Goal: Task Accomplishment & Management: Manage account settings

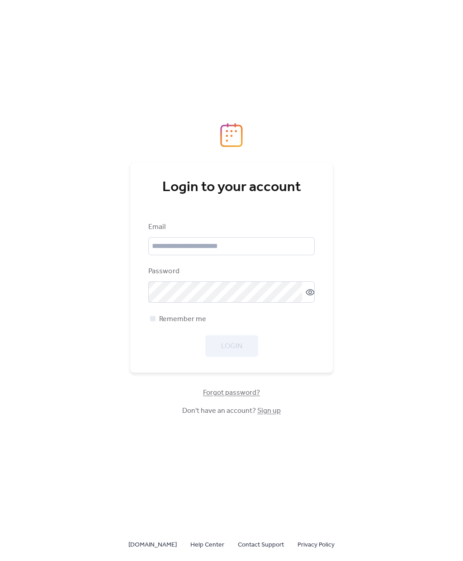
click at [275, 255] on input "email" at bounding box center [231, 246] width 166 height 18
type input "**********"
click at [243, 357] on button "Login" at bounding box center [231, 346] width 53 height 22
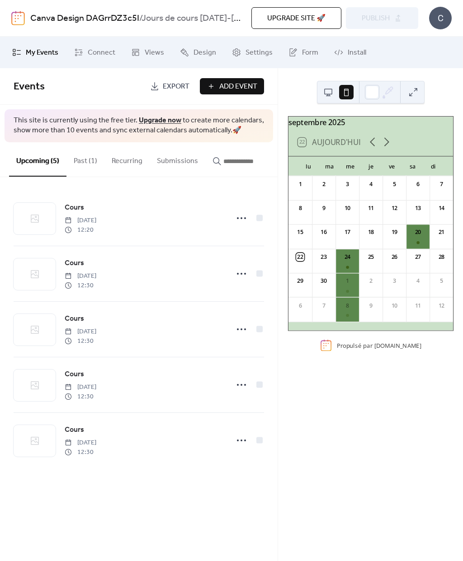
click at [386, 149] on icon at bounding box center [386, 142] width 14 height 14
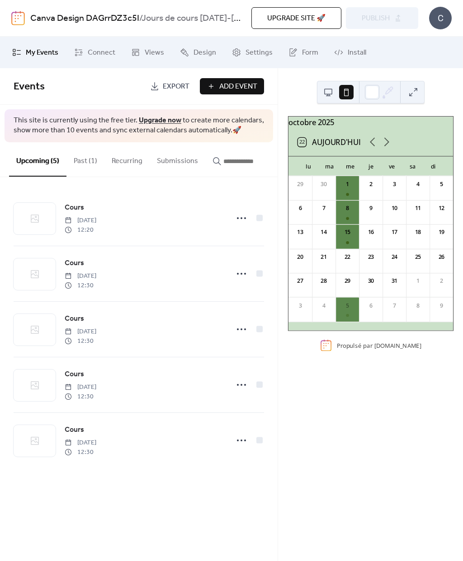
click at [389, 147] on icon at bounding box center [386, 142] width 14 height 14
click at [239, 440] on icon at bounding box center [241, 440] width 14 height 14
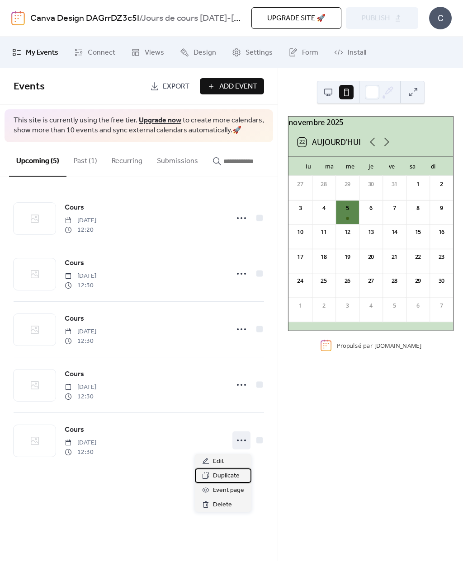
click at [235, 475] on span "Duplicate" at bounding box center [226, 476] width 27 height 11
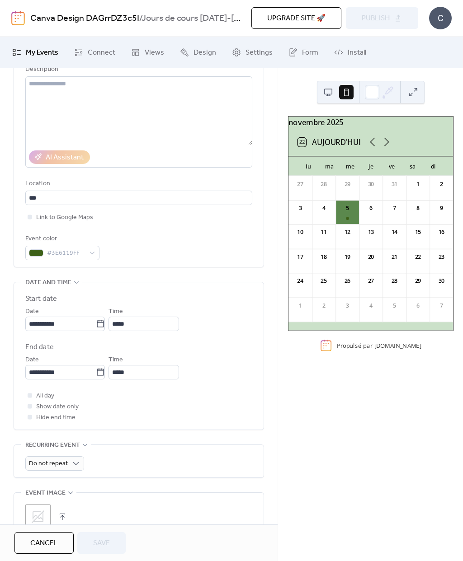
scroll to position [113, 0]
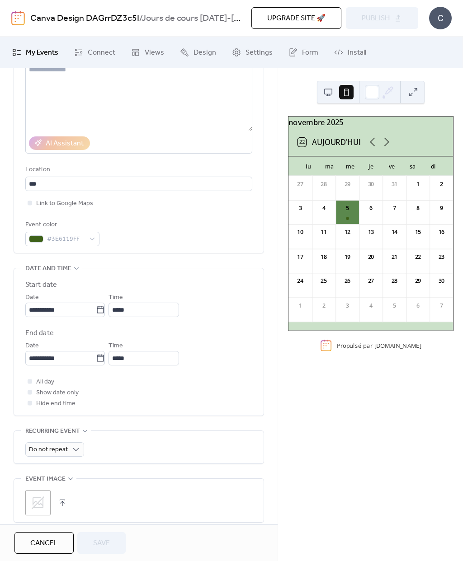
click at [105, 310] on icon at bounding box center [100, 309] width 9 height 9
click at [96, 310] on input "**********" at bounding box center [60, 310] width 70 height 14
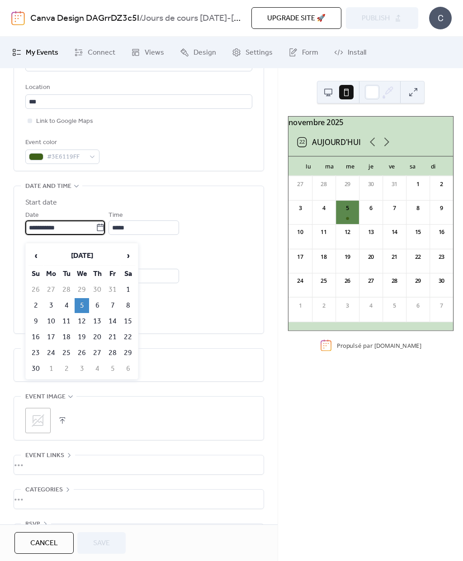
scroll to position [195, 0]
click at [83, 319] on td "12" at bounding box center [82, 321] width 14 height 15
type input "**********"
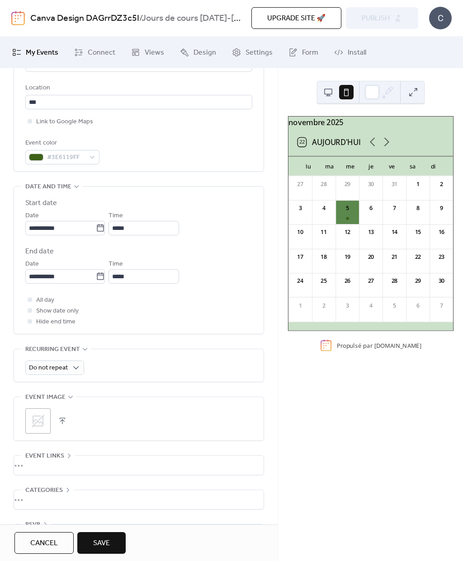
click at [112, 540] on button "Save" at bounding box center [101, 543] width 48 height 22
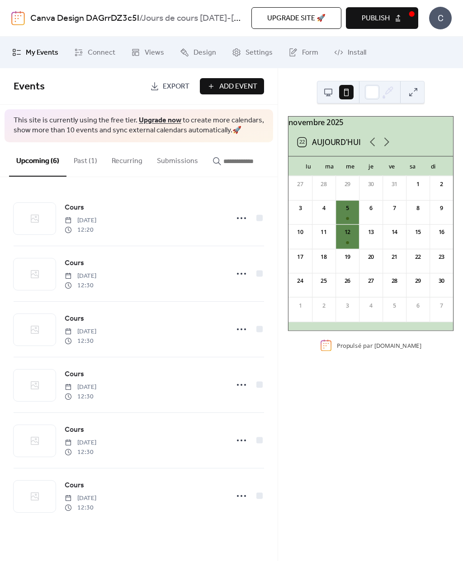
click at [347, 262] on div "19" at bounding box center [346, 257] width 9 height 9
click at [239, 496] on icon at bounding box center [241, 496] width 14 height 14
click at [240, 449] on div "Duplicate" at bounding box center [223, 454] width 56 height 14
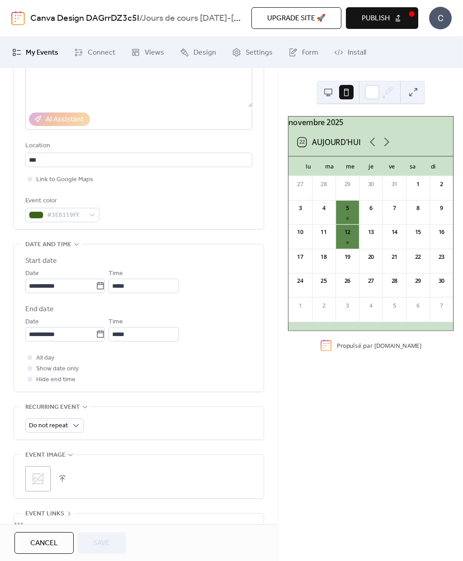
scroll to position [140, 0]
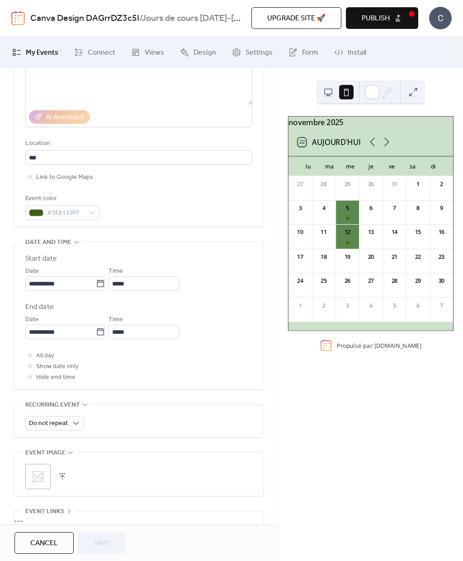
click at [105, 285] on icon at bounding box center [100, 283] width 9 height 9
click at [96, 285] on input "**********" at bounding box center [60, 283] width 70 height 14
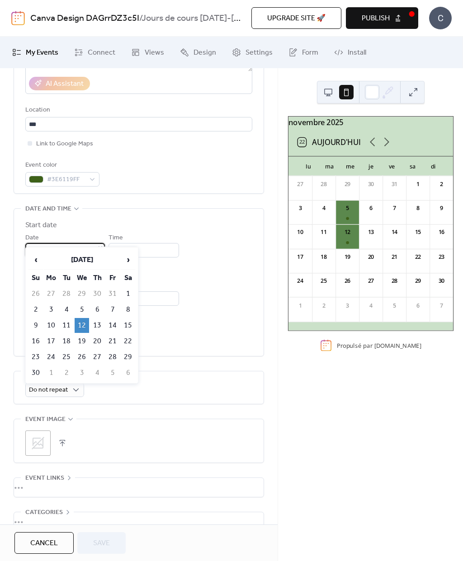
scroll to position [229, 0]
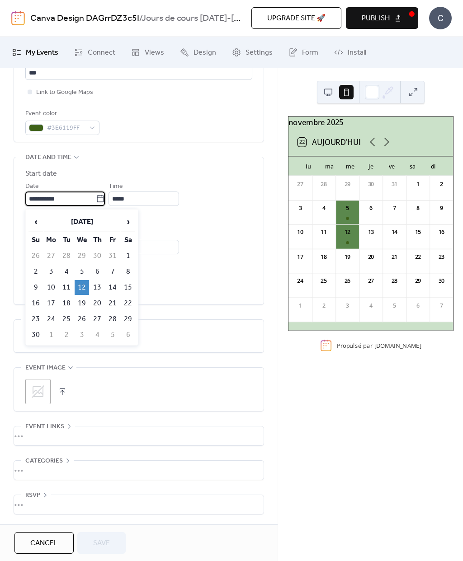
click at [84, 301] on td "19" at bounding box center [82, 303] width 14 height 15
type input "**********"
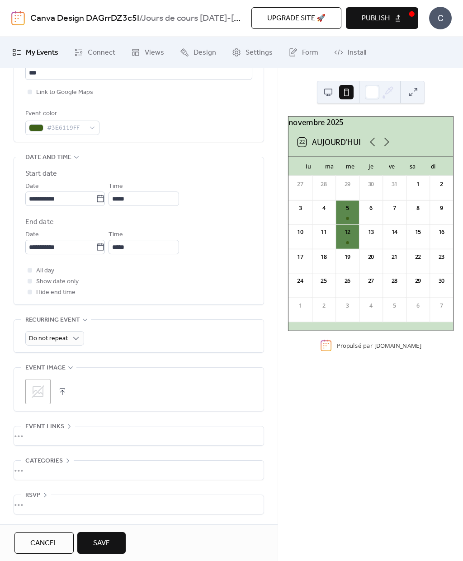
click at [106, 538] on span "Save" at bounding box center [101, 543] width 17 height 11
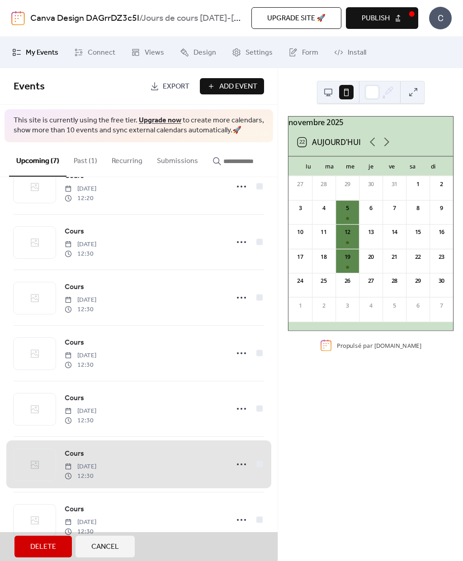
scroll to position [35, 0]
click at [243, 517] on span "Cours [DATE] 12:30" at bounding box center [139, 519] width 250 height 55
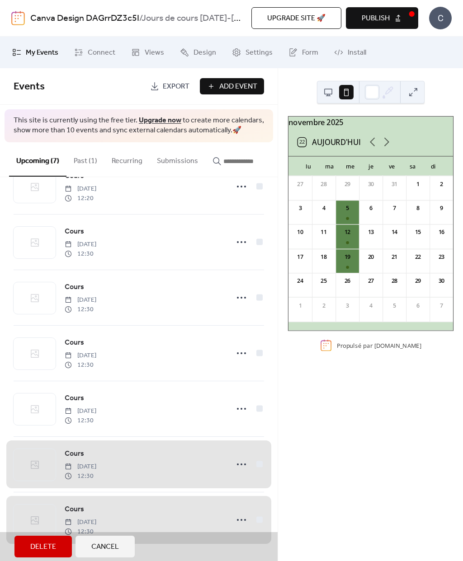
click at [262, 516] on span "Cours [DATE] 12:30" at bounding box center [139, 519] width 250 height 55
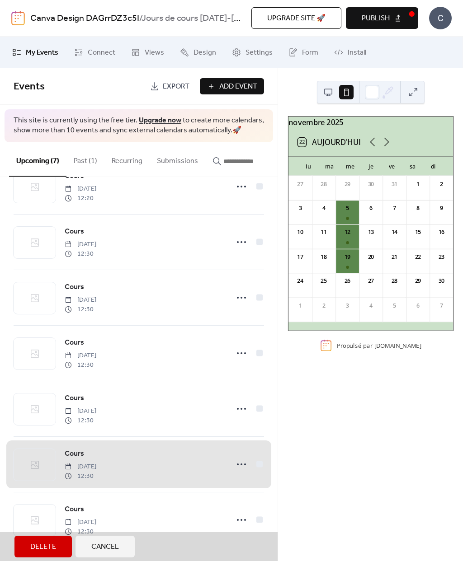
click at [126, 553] on button "Cancel" at bounding box center [104, 547] width 59 height 22
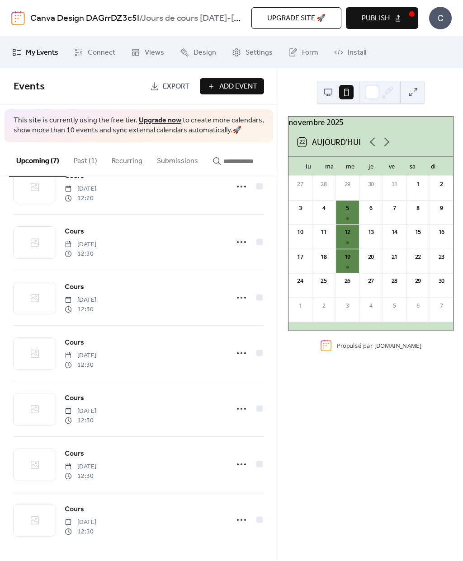
click at [241, 521] on icon at bounding box center [241, 520] width 14 height 14
click at [234, 474] on span "Duplicate" at bounding box center [226, 475] width 27 height 11
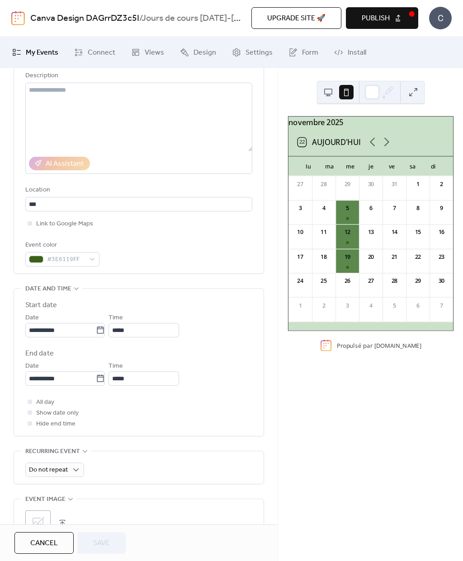
scroll to position [103, 0]
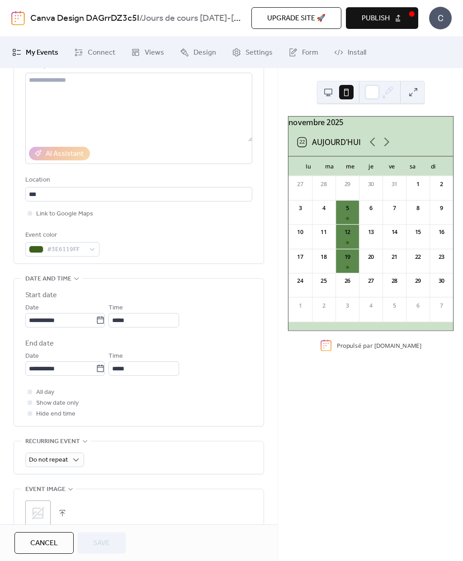
click at [105, 321] on icon at bounding box center [100, 320] width 9 height 9
click at [96, 321] on input "**********" at bounding box center [60, 320] width 70 height 14
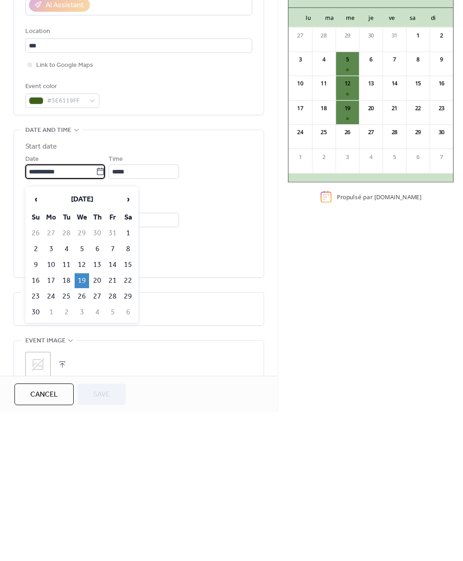
click at [112, 438] on td "28" at bounding box center [112, 445] width 14 height 15
type input "**********"
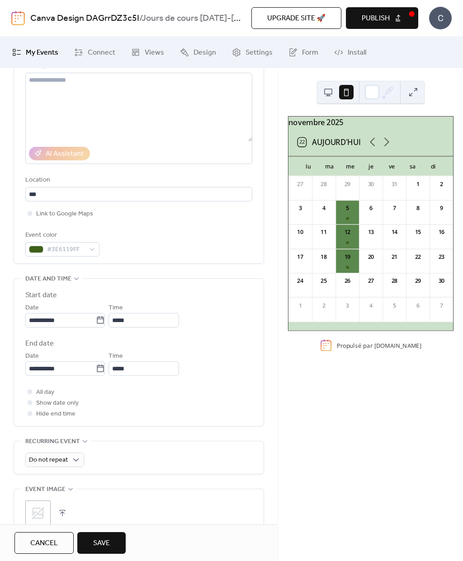
click at [105, 538] on span "Save" at bounding box center [101, 543] width 17 height 11
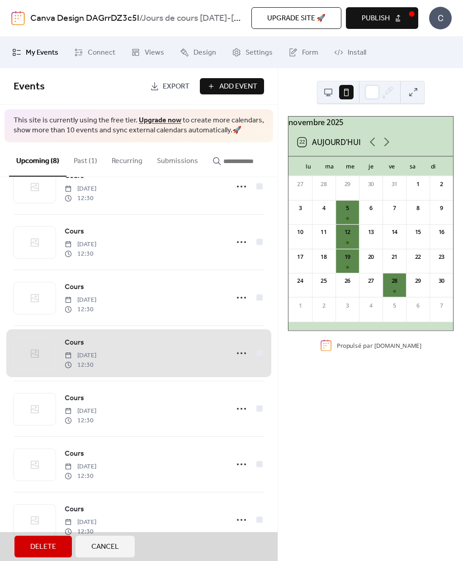
scroll to position [91, 0]
click at [119, 545] on span "Cancel" at bounding box center [105, 547] width 28 height 11
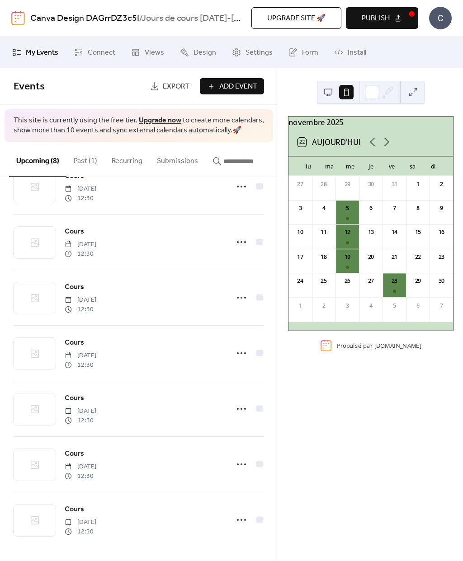
click at [238, 526] on icon at bounding box center [241, 520] width 14 height 14
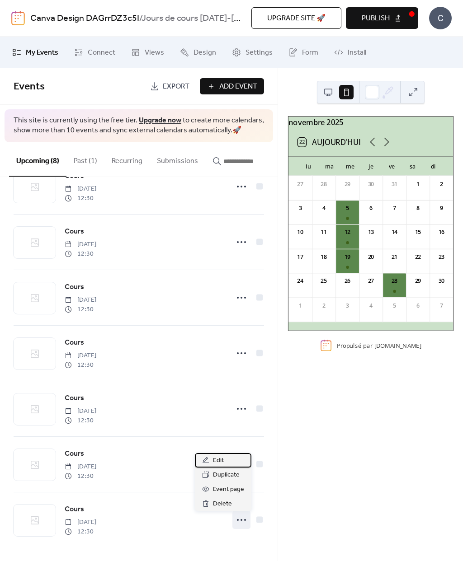
click at [231, 459] on div "Edit" at bounding box center [223, 460] width 56 height 14
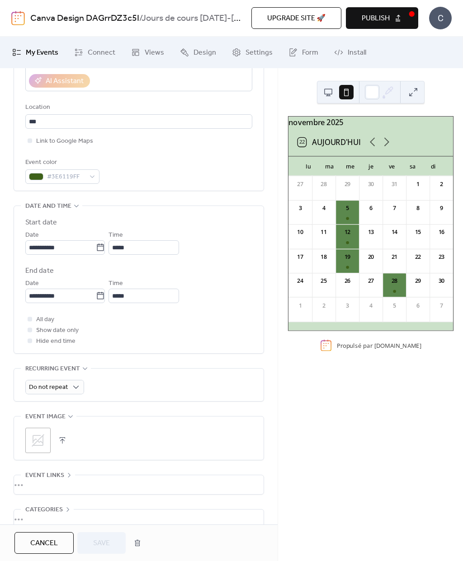
scroll to position [177, 0]
click at [104, 248] on icon at bounding box center [100, 245] width 7 height 7
click at [96, 248] on input "**********" at bounding box center [60, 246] width 70 height 14
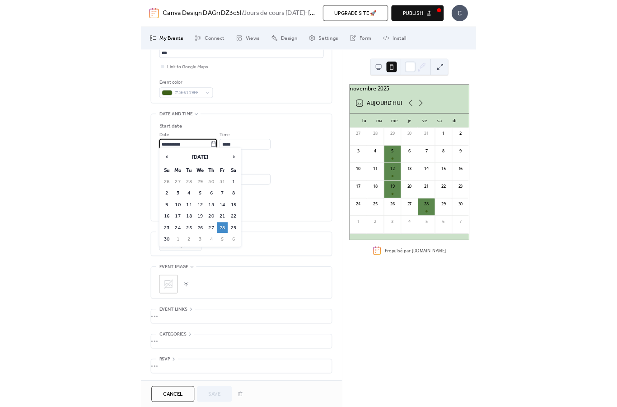
scroll to position [234, 0]
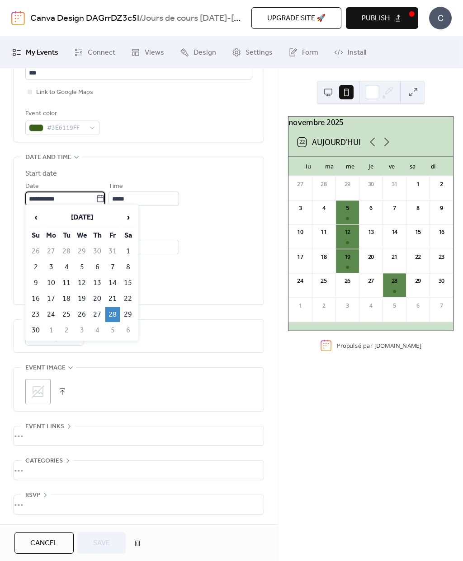
click at [129, 319] on td "29" at bounding box center [128, 314] width 14 height 15
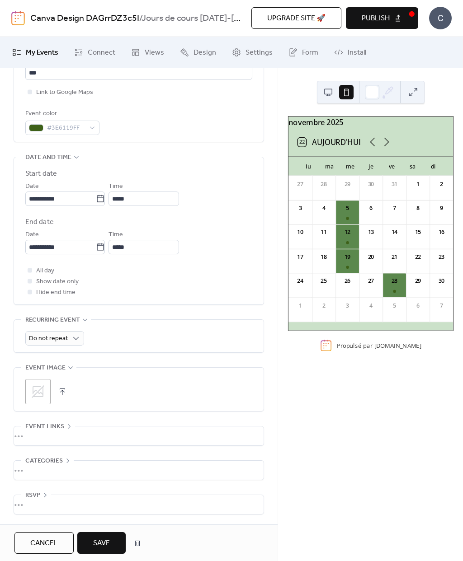
type input "**********"
click at [112, 534] on button "Save" at bounding box center [101, 543] width 48 height 22
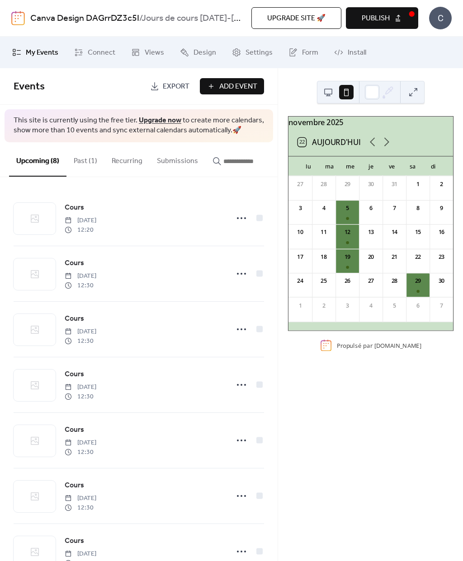
click at [371, 16] on span "Publish" at bounding box center [375, 18] width 28 height 11
